Goal: Information Seeking & Learning: Learn about a topic

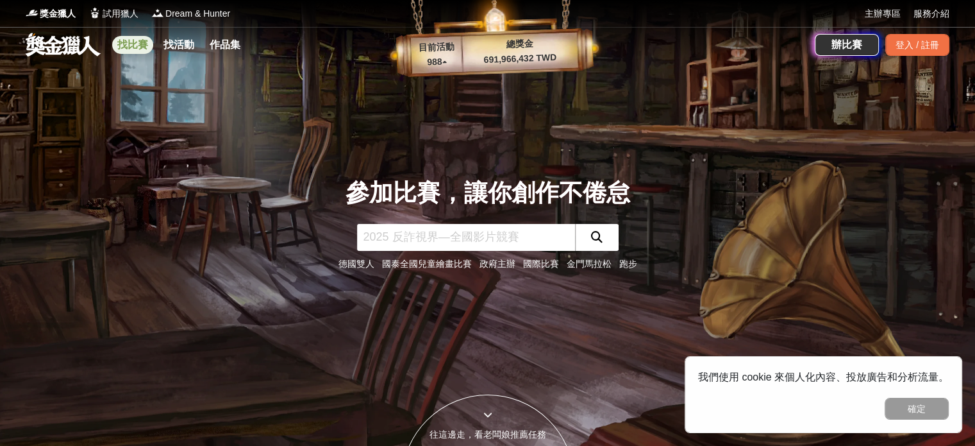
click at [133, 40] on link "找比賽" at bounding box center [132, 45] width 41 height 18
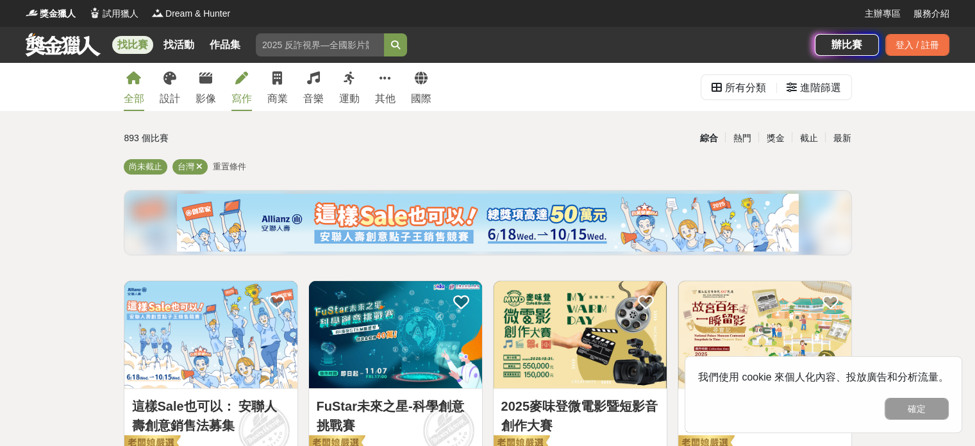
click at [247, 89] on link "寫作" at bounding box center [241, 87] width 21 height 48
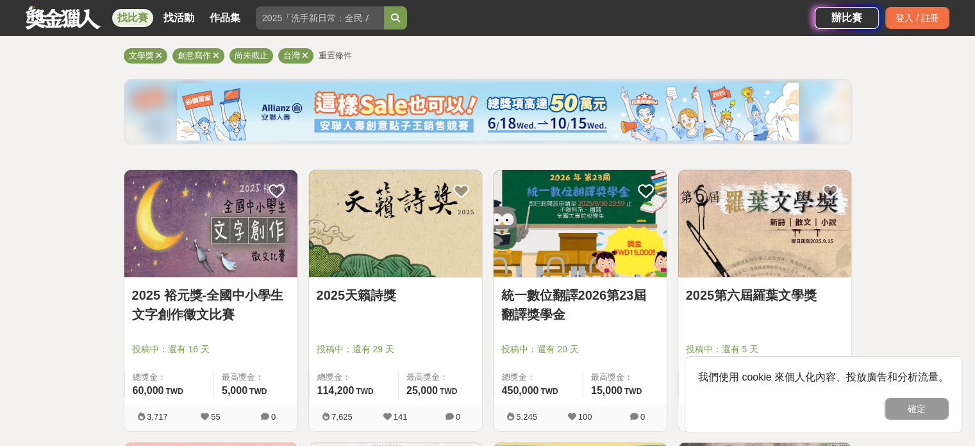
scroll to position [128, 0]
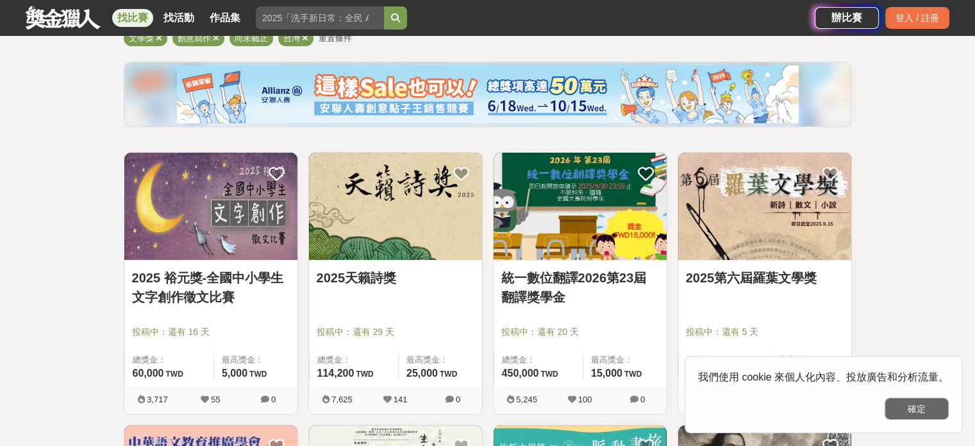
click at [940, 410] on button "確定" at bounding box center [917, 408] width 64 height 22
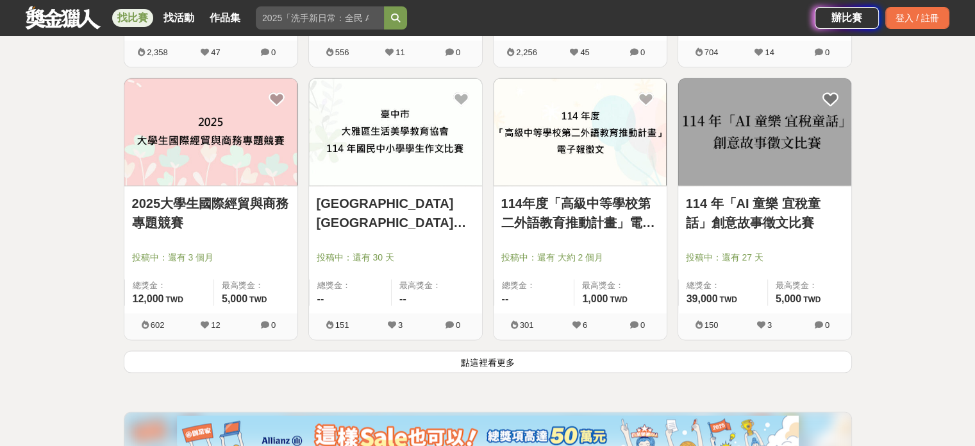
scroll to position [1603, 0]
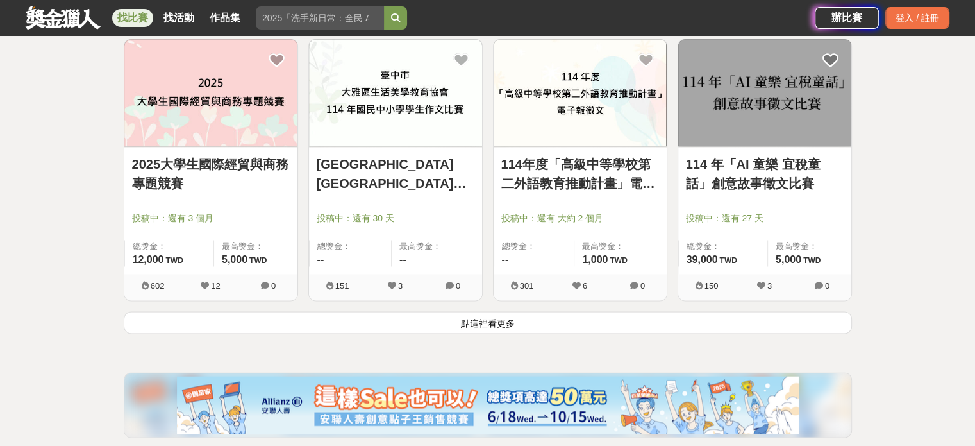
click at [510, 326] on button "點這裡看更多" at bounding box center [488, 322] width 728 height 22
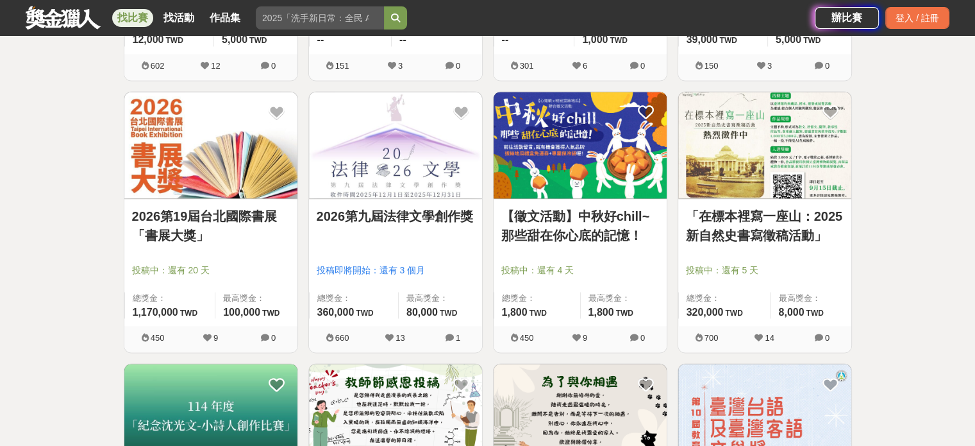
scroll to position [1795, 0]
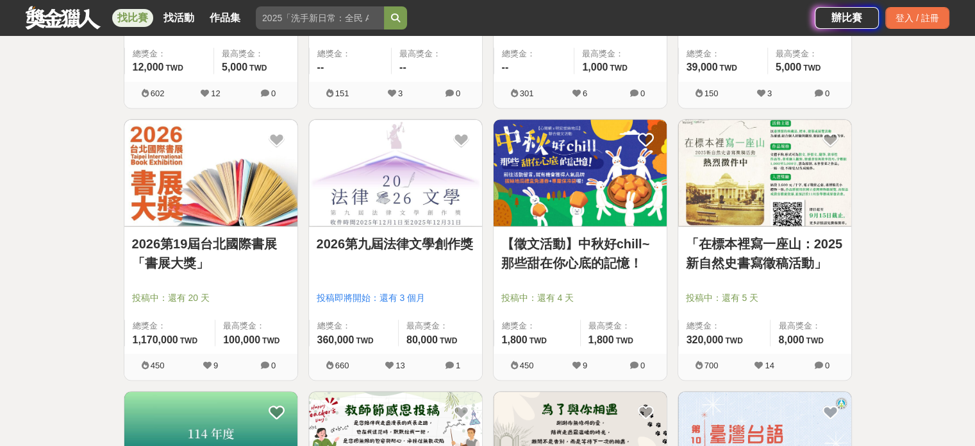
drag, startPoint x: 176, startPoint y: 253, endPoint x: 36, endPoint y: 265, distance: 140.9
click at [36, 265] on div "全部 設計 影像 寫作 商業 音樂 運動 其他 國際 所有分類 進階篩選 64 個比賽 綜合 熱門 獎金 截止 最新 文學獎 創意寫作 尚未截止 台灣 重置條…" at bounding box center [487, 102] width 975 height 3668
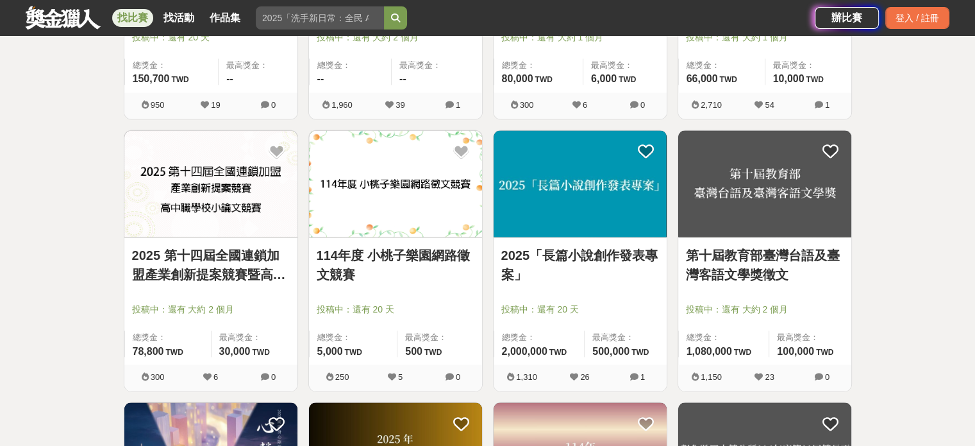
scroll to position [2628, 0]
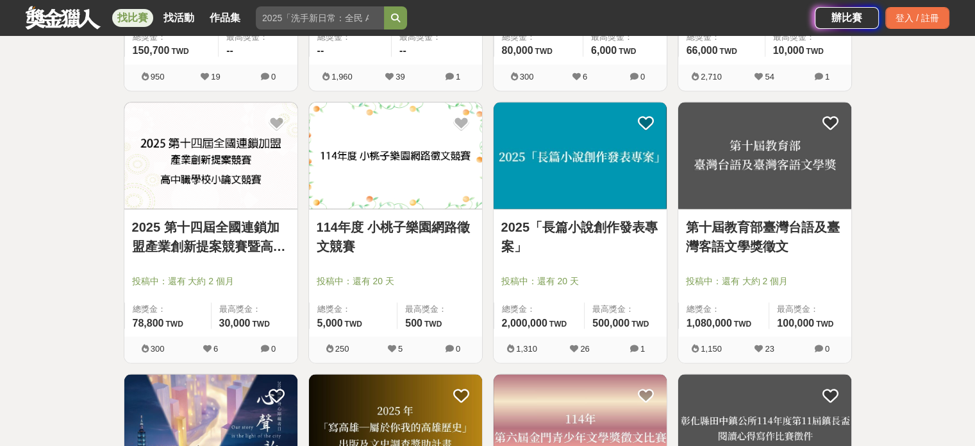
drag, startPoint x: 606, startPoint y: 222, endPoint x: 647, endPoint y: 230, distance: 41.1
click at [647, 230] on link "2025「長篇小說創作發表專案」" at bounding box center [580, 236] width 158 height 38
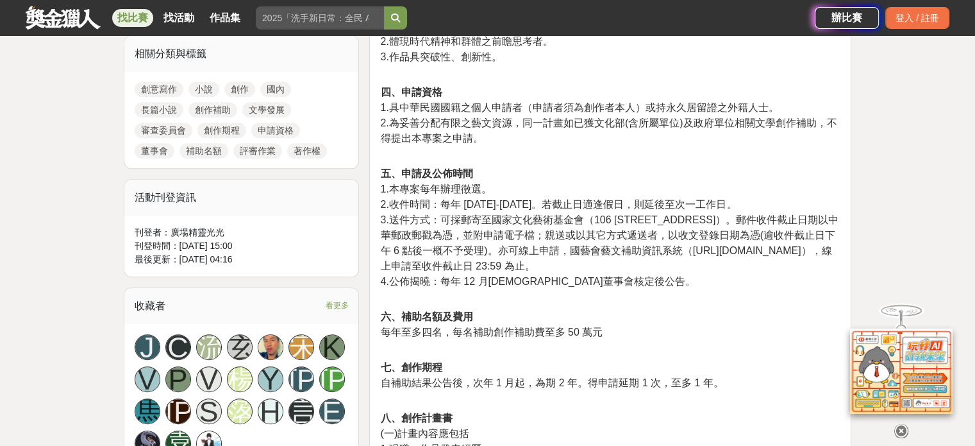
scroll to position [641, 0]
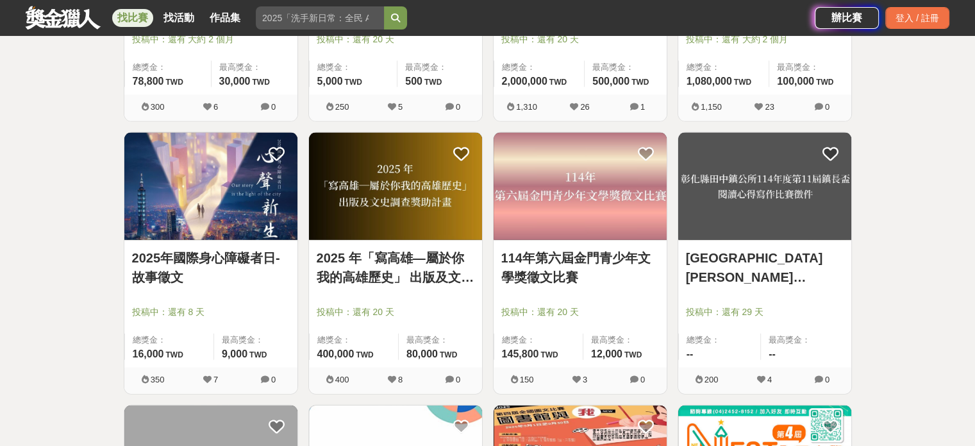
scroll to position [2885, 0]
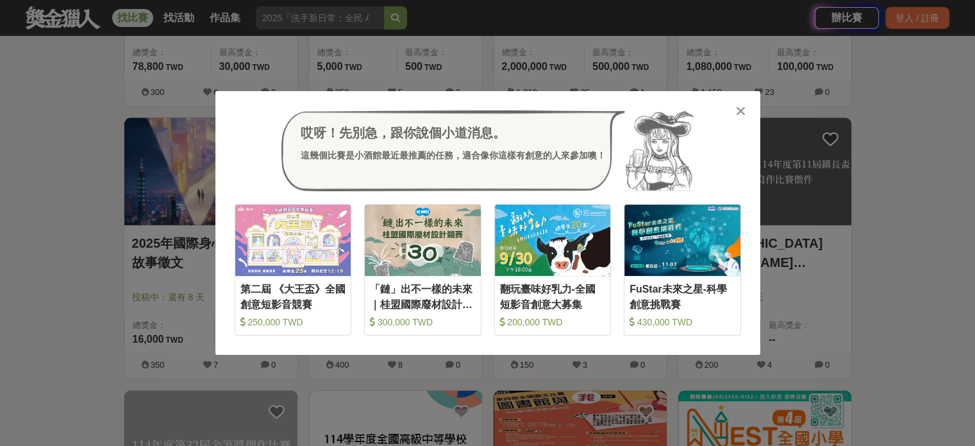
click at [746, 106] on div at bounding box center [741, 110] width 13 height 13
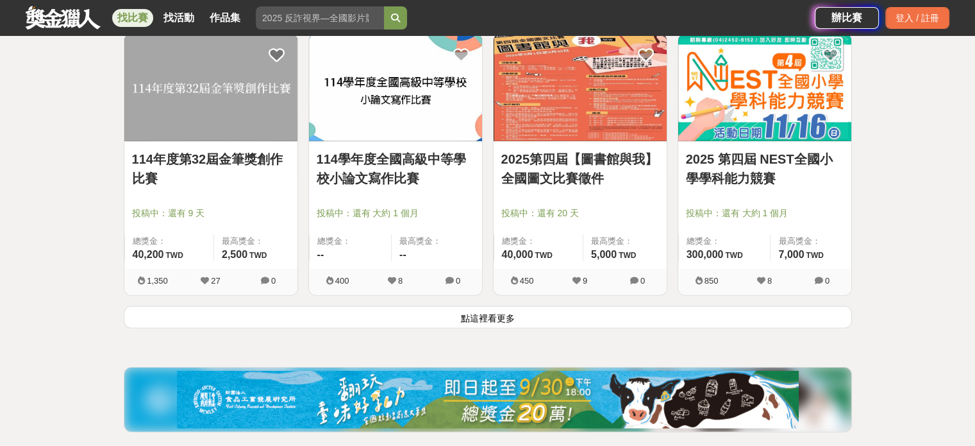
scroll to position [3269, 0]
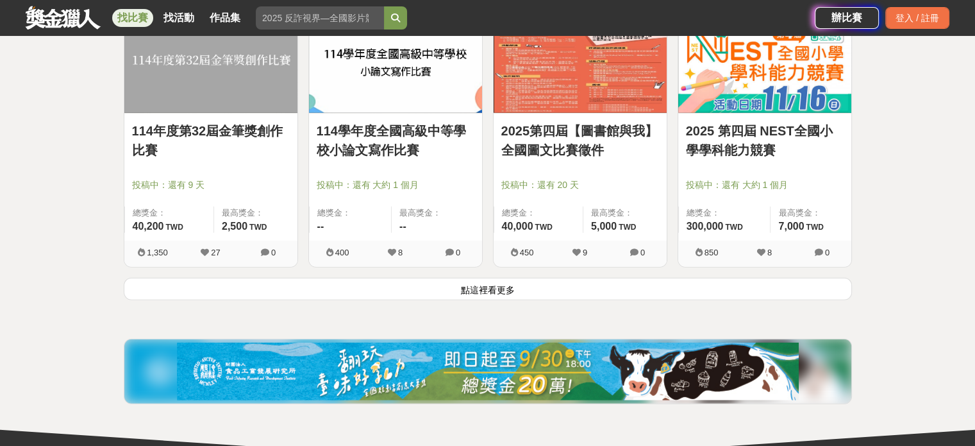
click at [494, 288] on button "點這裡看更多" at bounding box center [488, 289] width 728 height 22
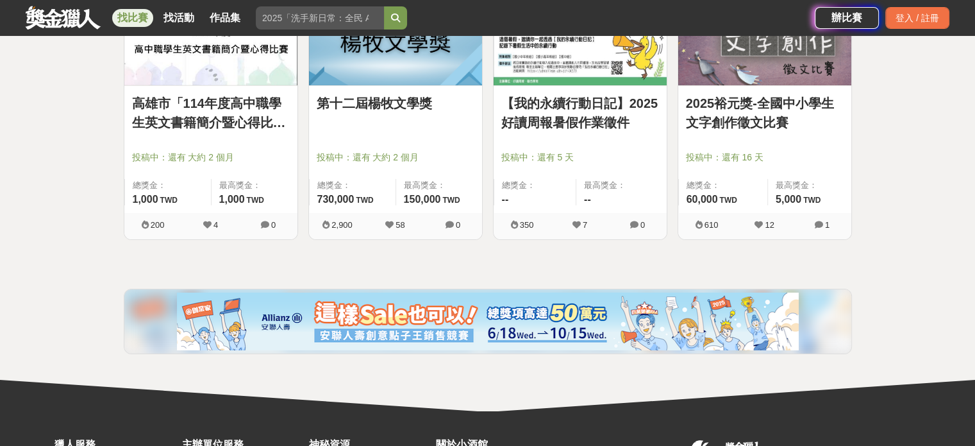
scroll to position [4423, 0]
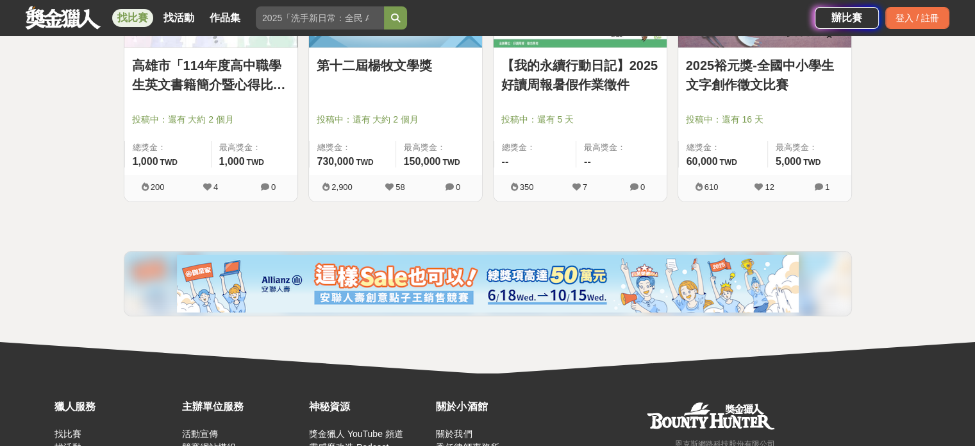
click at [503, 283] on img at bounding box center [488, 284] width 622 height 58
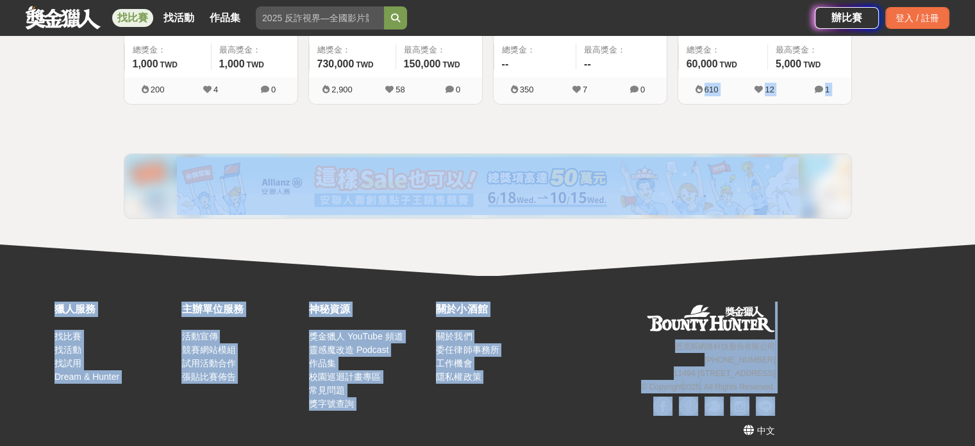
drag, startPoint x: 972, startPoint y: 405, endPoint x: 973, endPoint y: 56, distance: 348.7
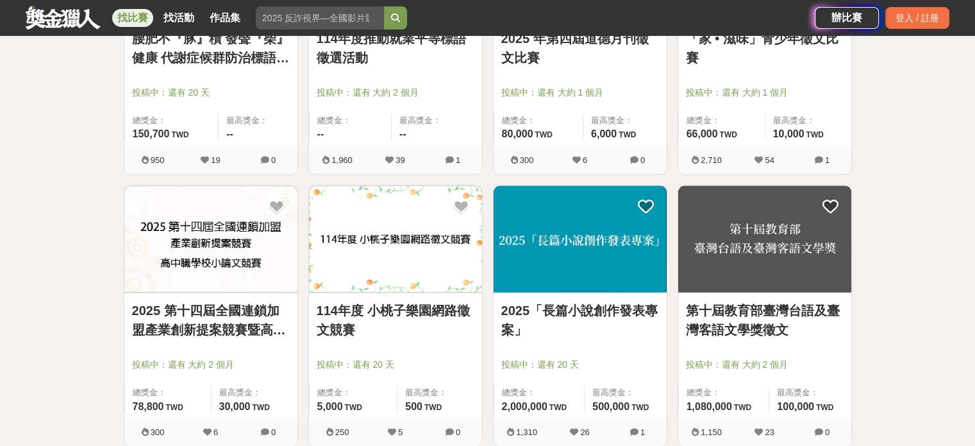
scroll to position [0, 0]
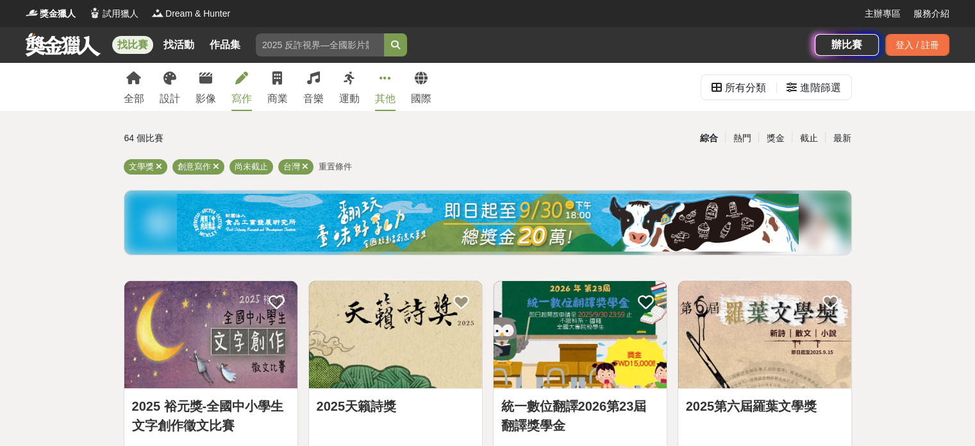
click at [385, 83] on icon at bounding box center [386, 78] width 12 height 13
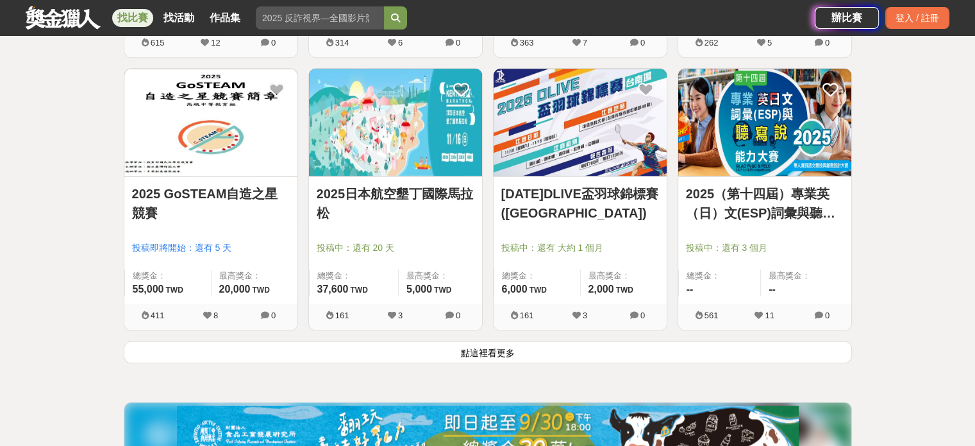
scroll to position [1603, 0]
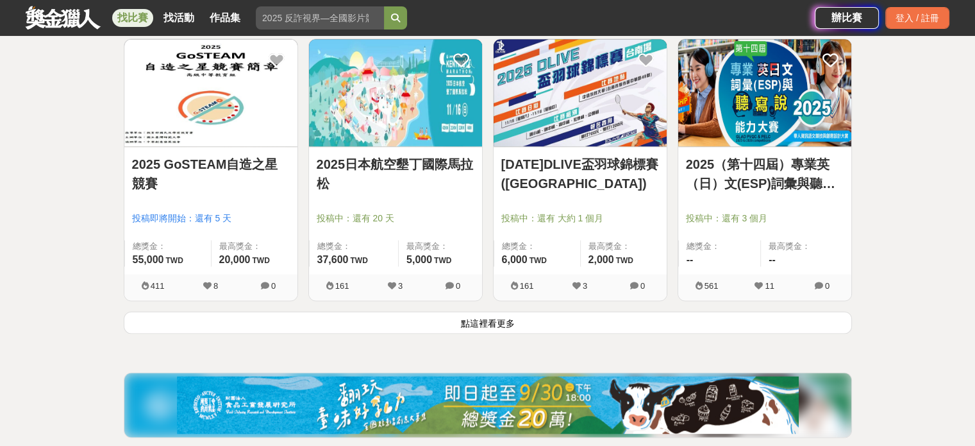
click at [490, 324] on button "點這裡看更多" at bounding box center [488, 322] width 728 height 22
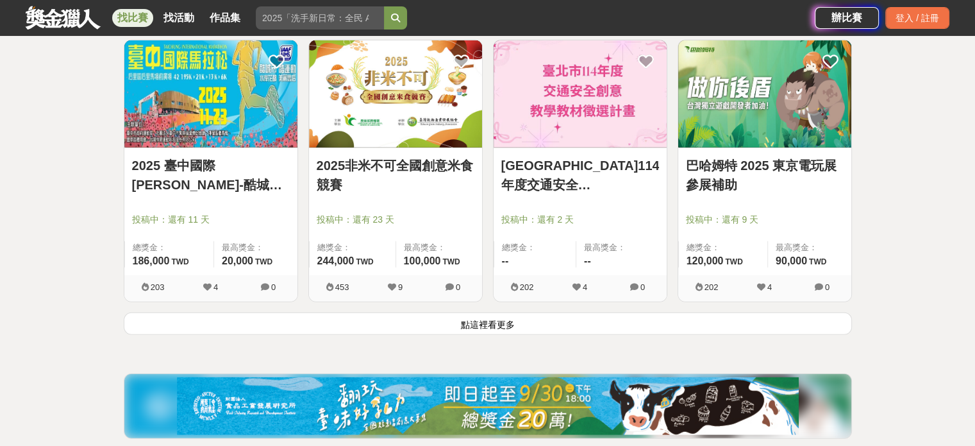
scroll to position [3269, 0]
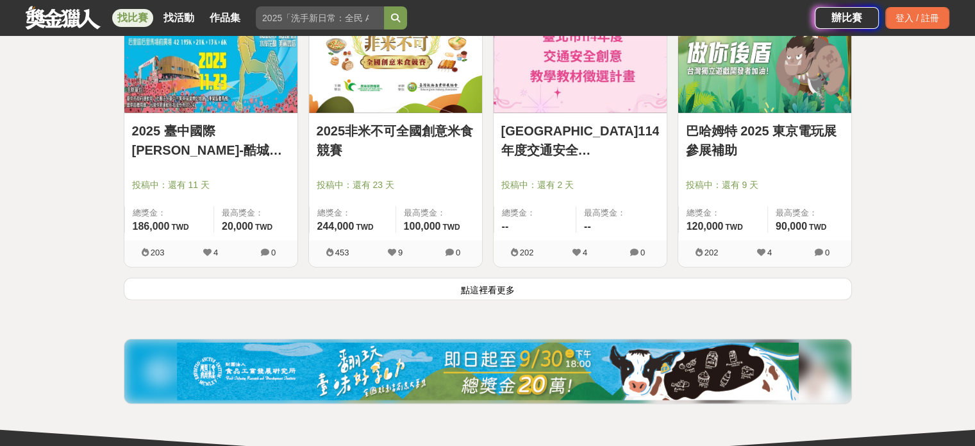
click at [494, 294] on button "點這裡看更多" at bounding box center [488, 289] width 728 height 22
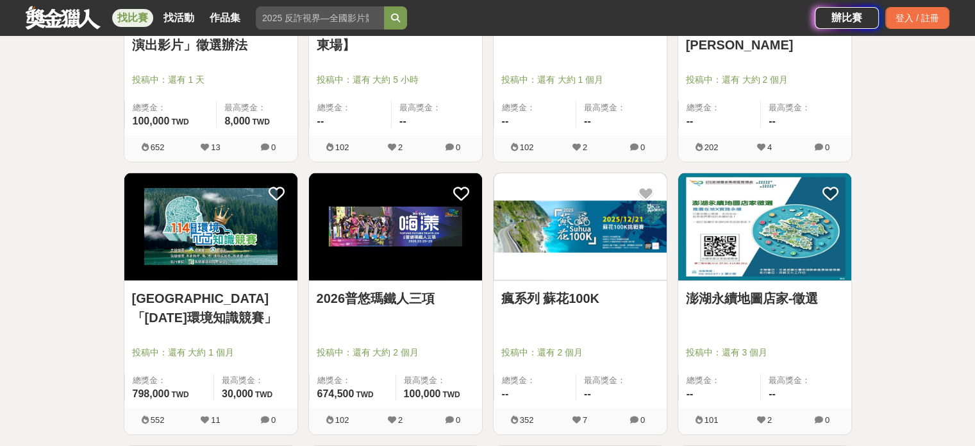
scroll to position [3911, 0]
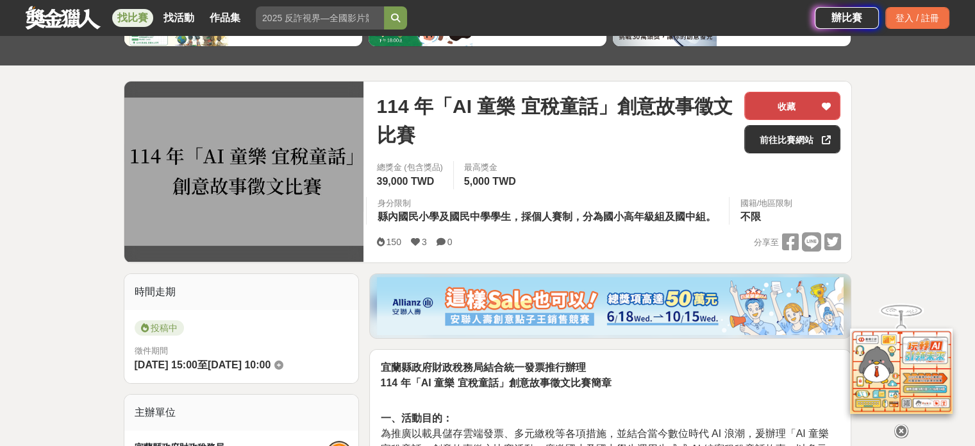
scroll to position [128, 0]
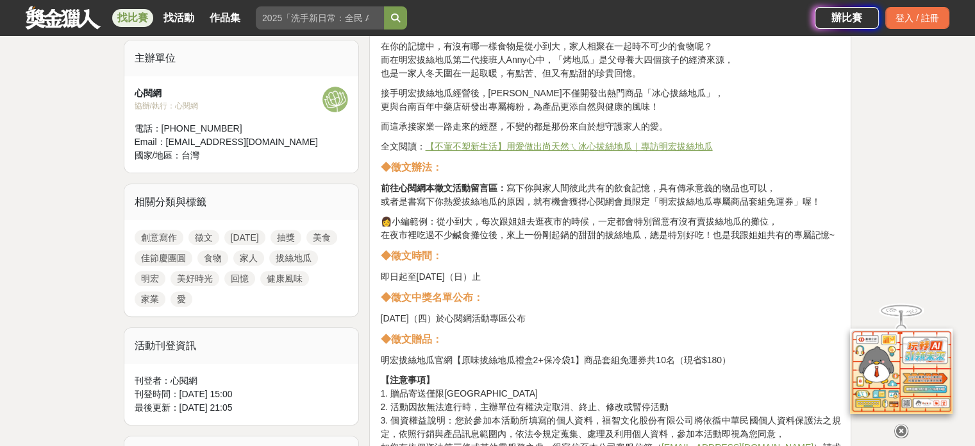
scroll to position [449, 0]
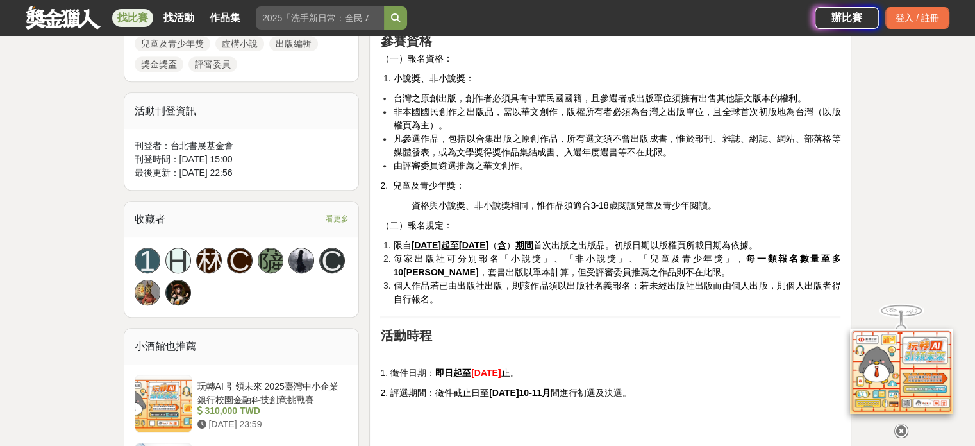
scroll to position [705, 0]
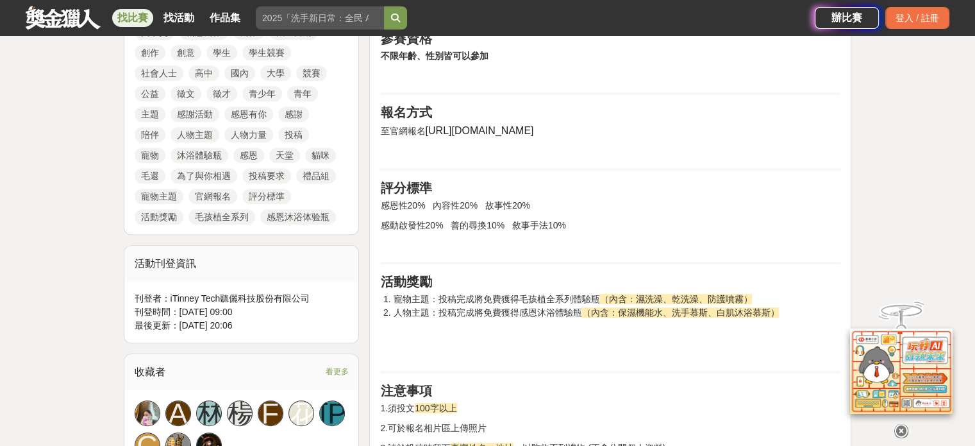
scroll to position [641, 0]
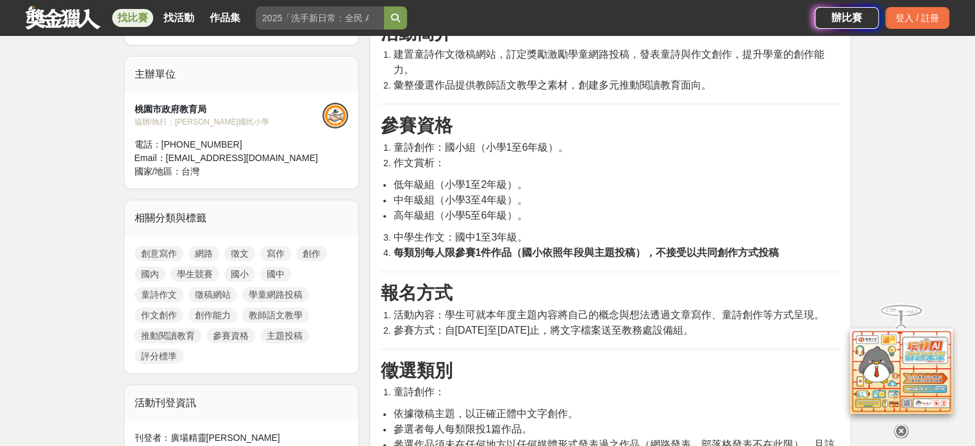
scroll to position [449, 0]
